Goal: Task Accomplishment & Management: Manage account settings

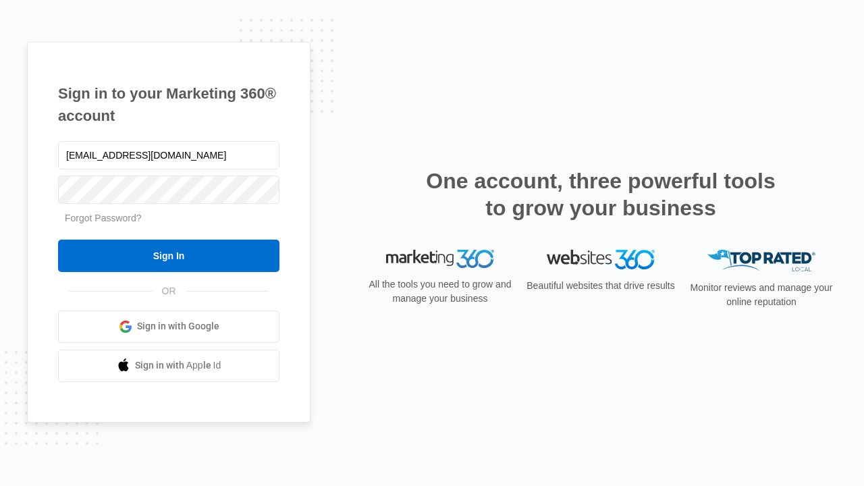
type input "[EMAIL_ADDRESS][DOMAIN_NAME]"
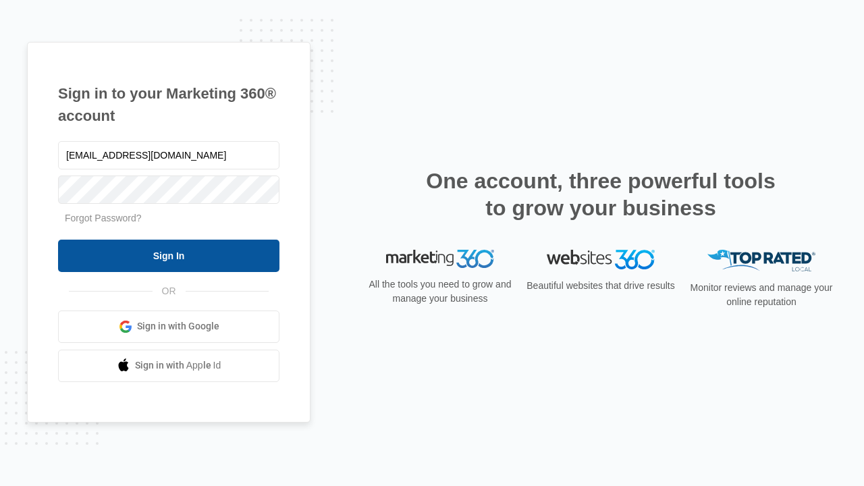
click at [169, 255] on input "Sign In" at bounding box center [168, 256] width 221 height 32
